Goal: Information Seeking & Learning: Learn about a topic

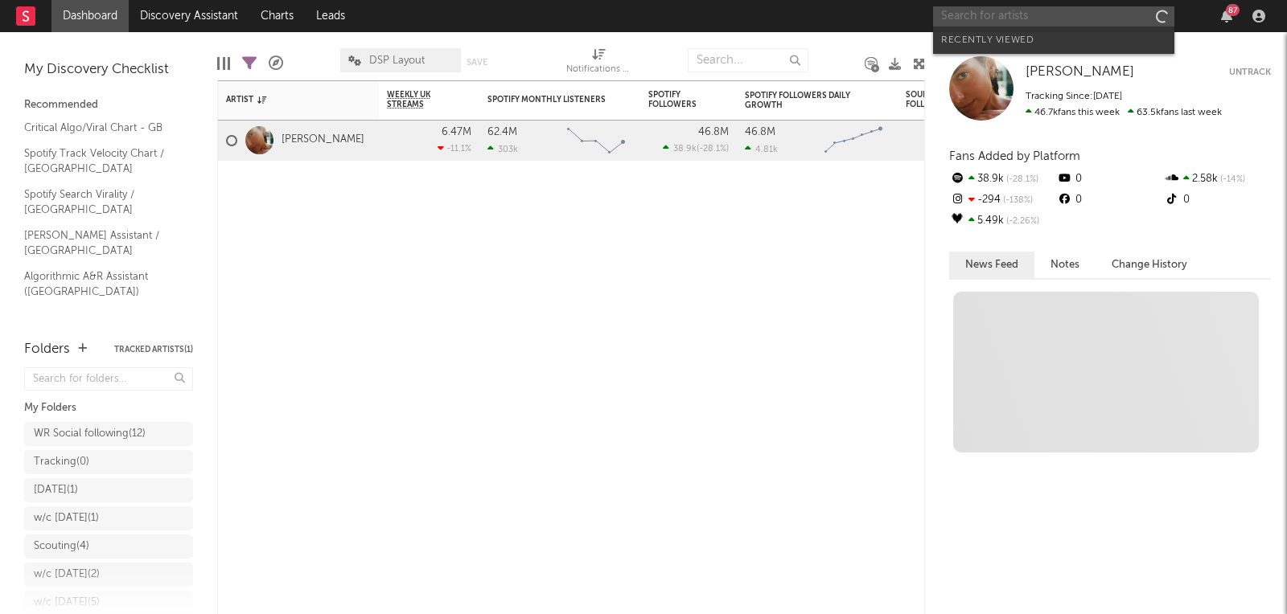
click at [1056, 23] on input "text" at bounding box center [1053, 16] width 241 height 20
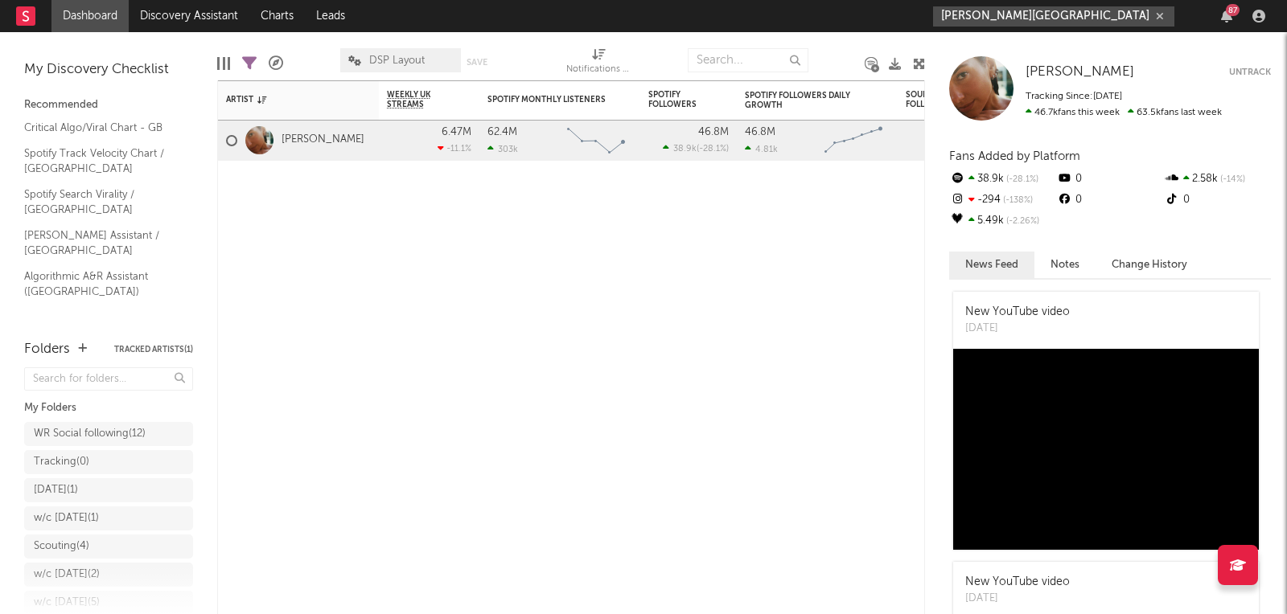
click at [1006, 23] on input "[PERSON_NAME][GEOGRAPHIC_DATA]" at bounding box center [1053, 16] width 241 height 20
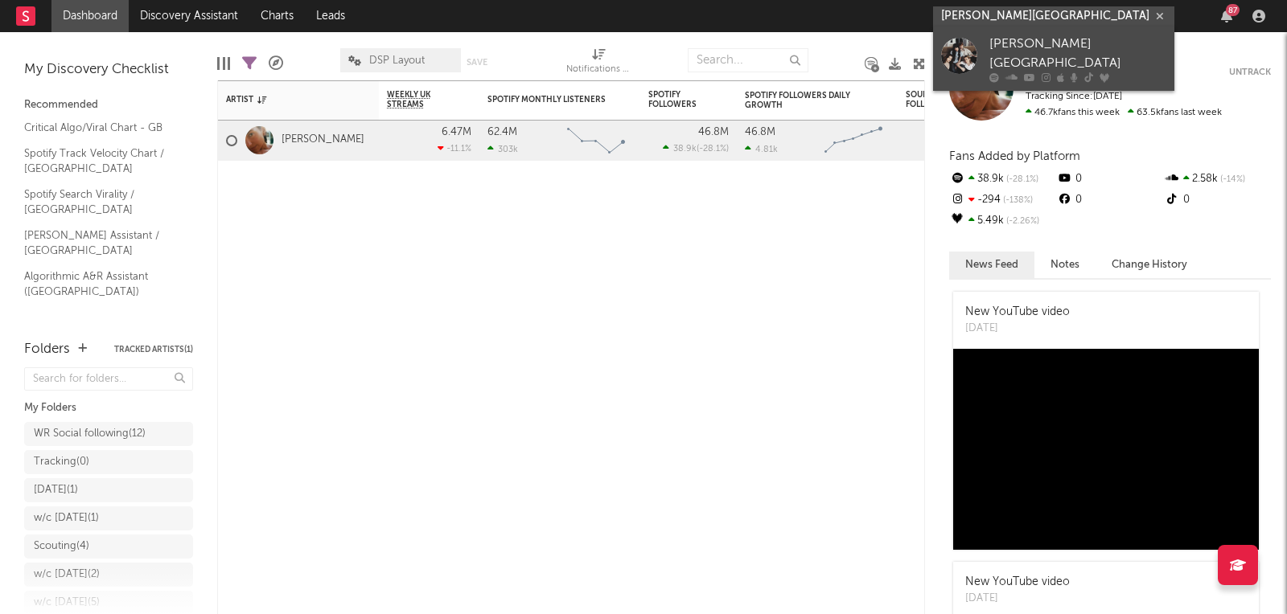
type input "[PERSON_NAME][GEOGRAPHIC_DATA]"
click at [968, 40] on div at bounding box center [959, 56] width 36 height 36
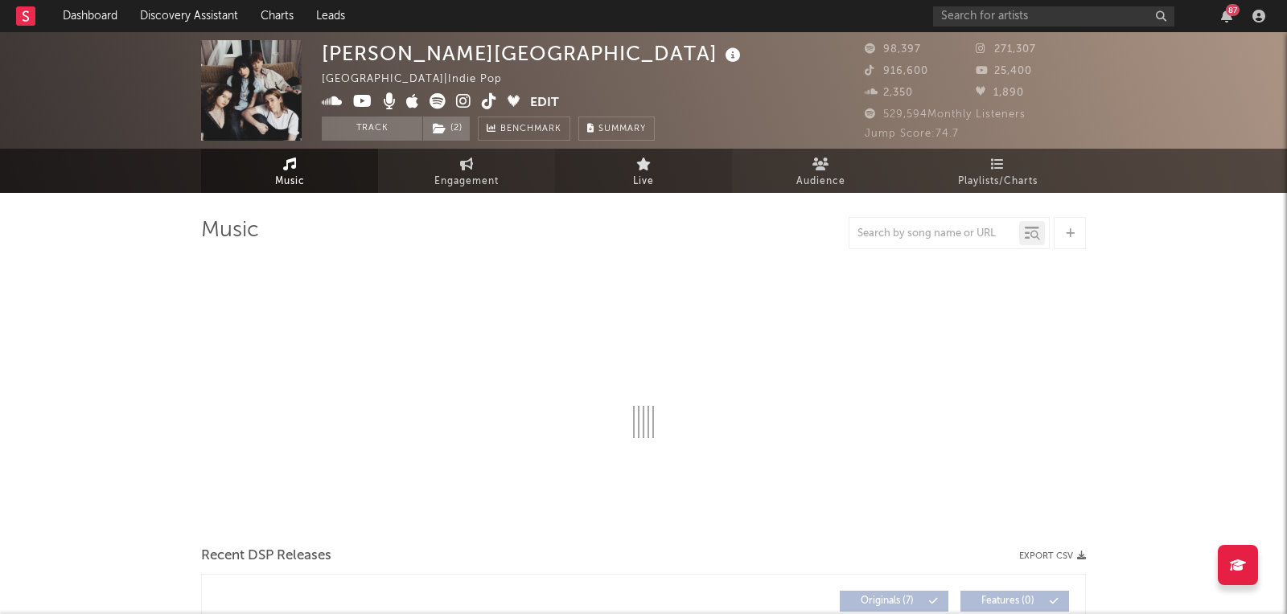
select select "6m"
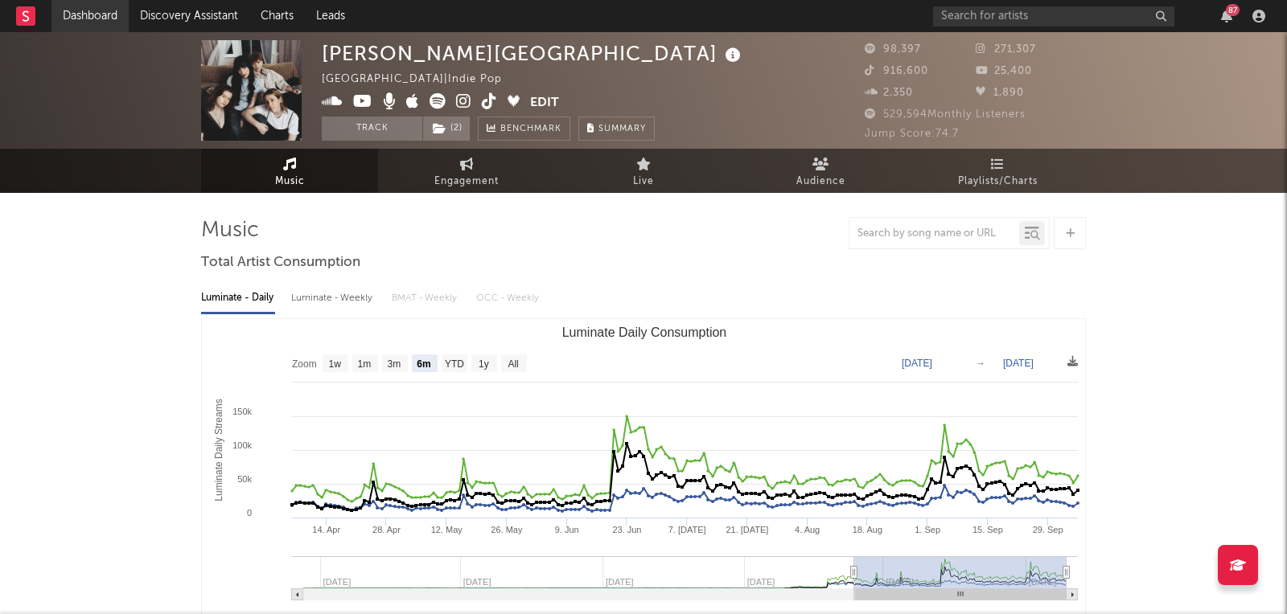
click at [101, 20] on link "Dashboard" at bounding box center [89, 16] width 77 height 32
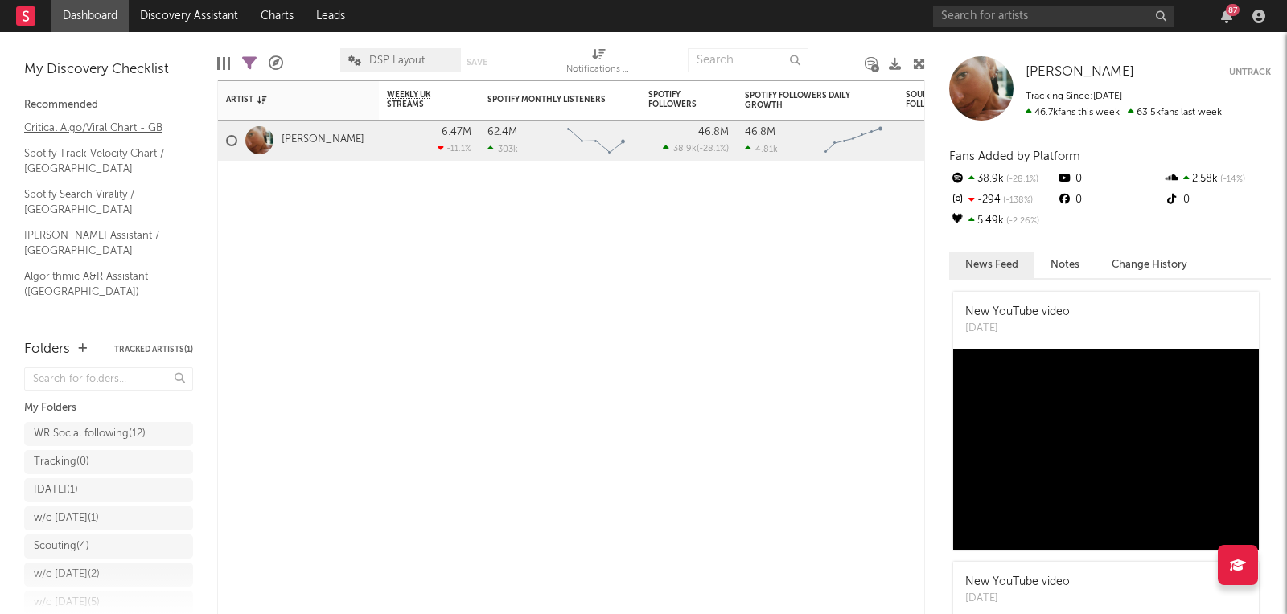
scroll to position [76, 0]
click at [87, 339] on link "Shazam Top 200 / GB" at bounding box center [100, 348] width 153 height 18
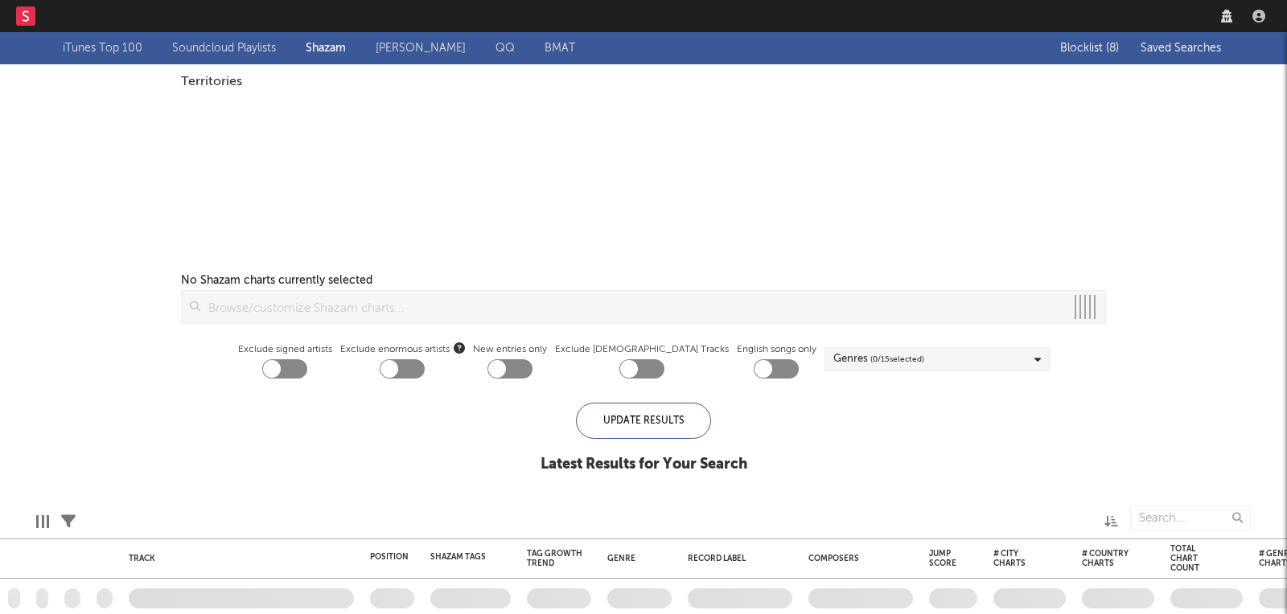
checkbox input "true"
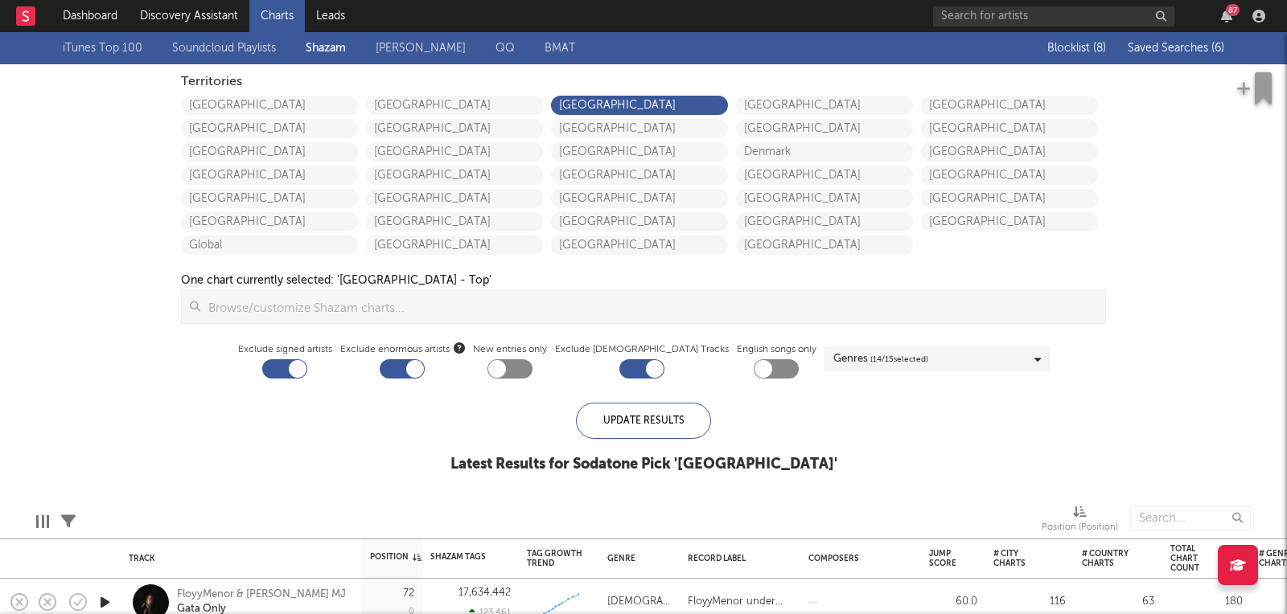
click at [1154, 43] on span "Saved Searches ( 6 )" at bounding box center [1175, 48] width 97 height 11
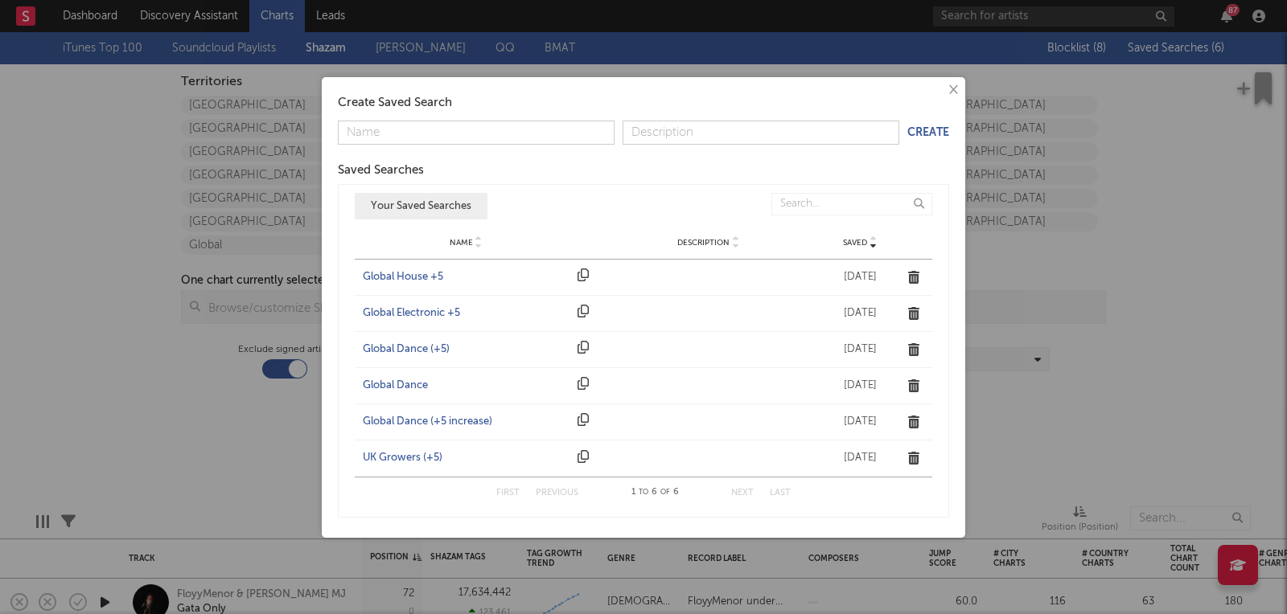
click at [399, 452] on div "UK Growers (+5)" at bounding box center [466, 458] width 207 height 16
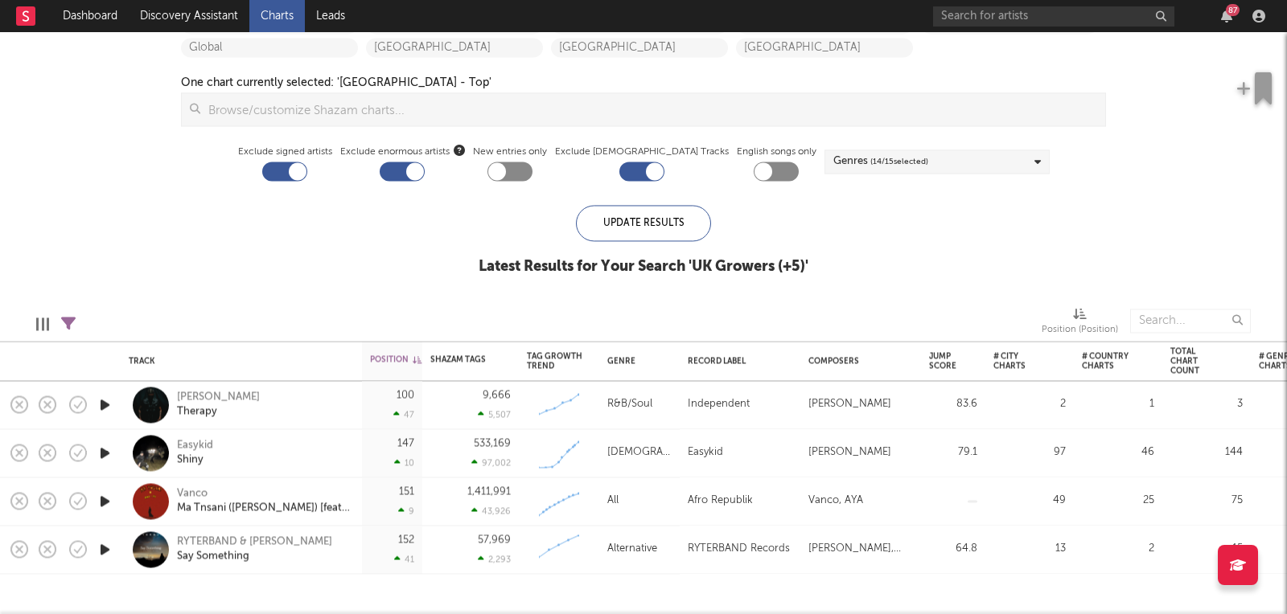
click at [109, 402] on icon "button" at bounding box center [105, 405] width 17 height 20
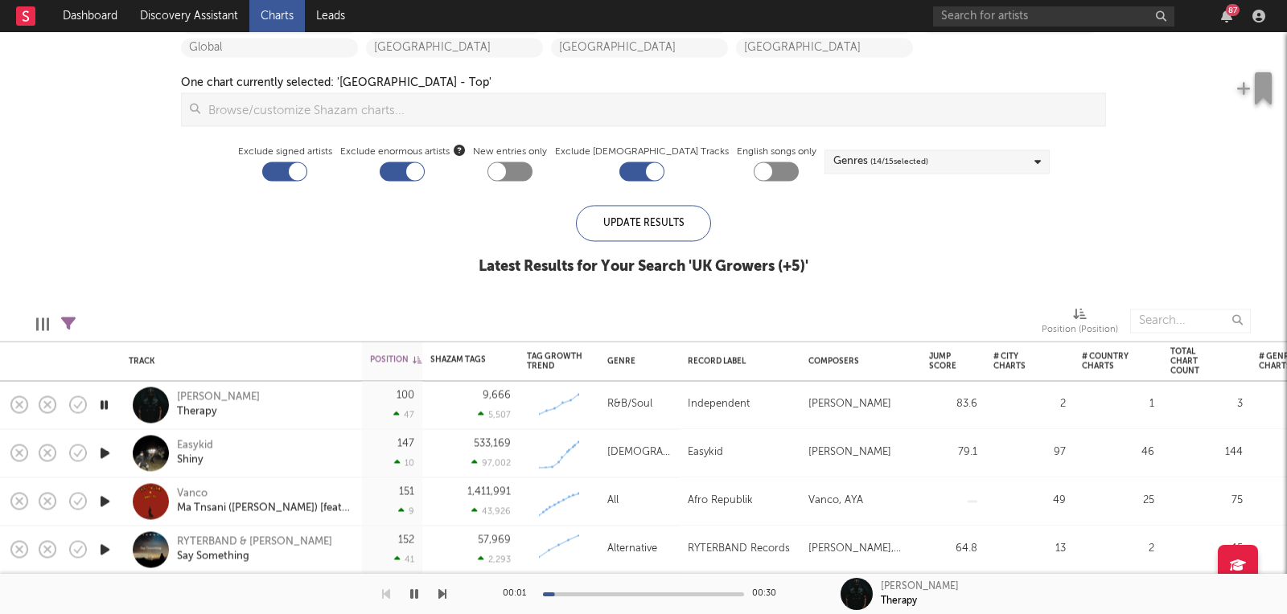
click at [587, 595] on div at bounding box center [643, 595] width 201 height 4
click at [613, 595] on div at bounding box center [643, 595] width 201 height 4
click at [184, 392] on div "Eric IV" at bounding box center [218, 398] width 83 height 14
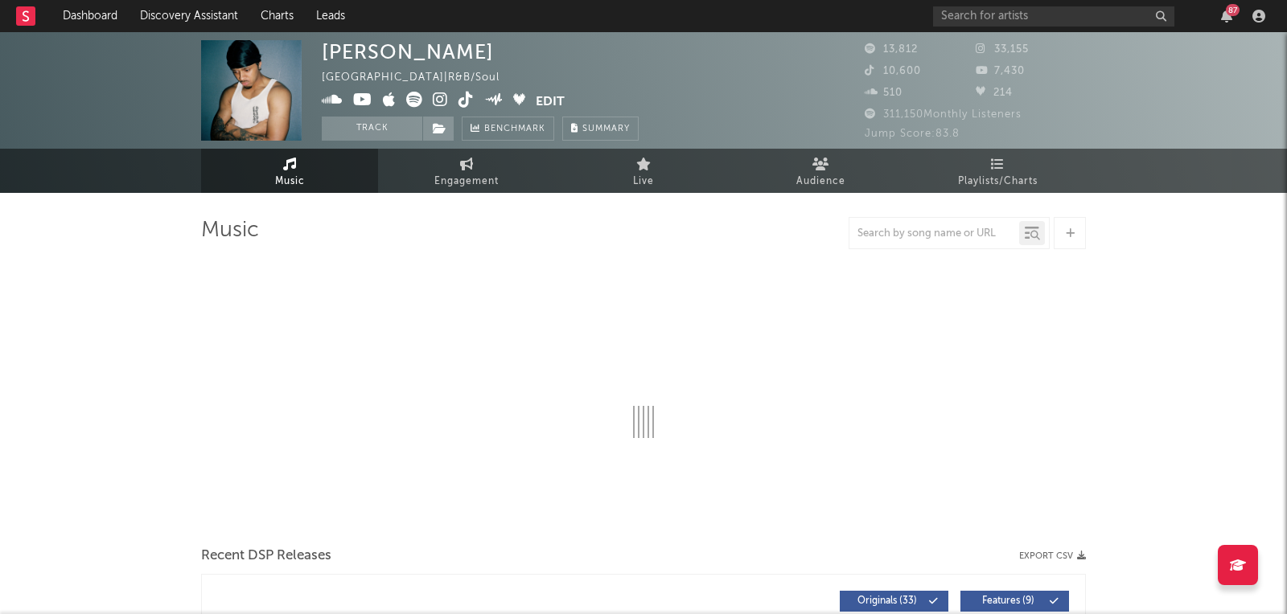
select select "6m"
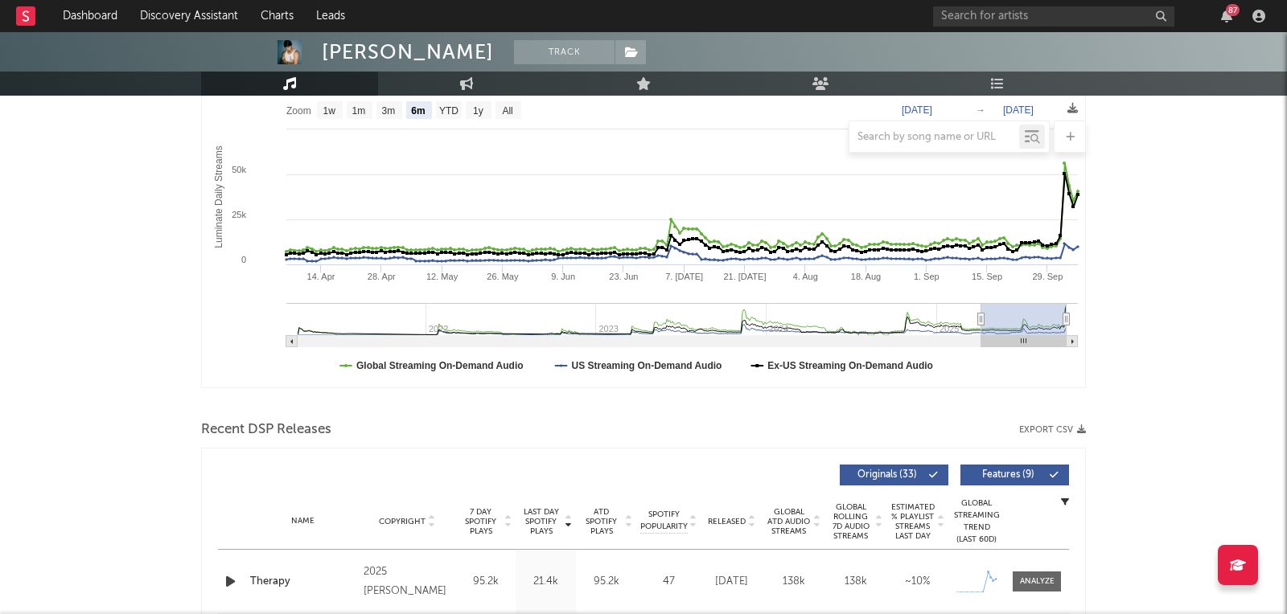
scroll to position [317, 0]
